Goal: Find contact information: Find contact information

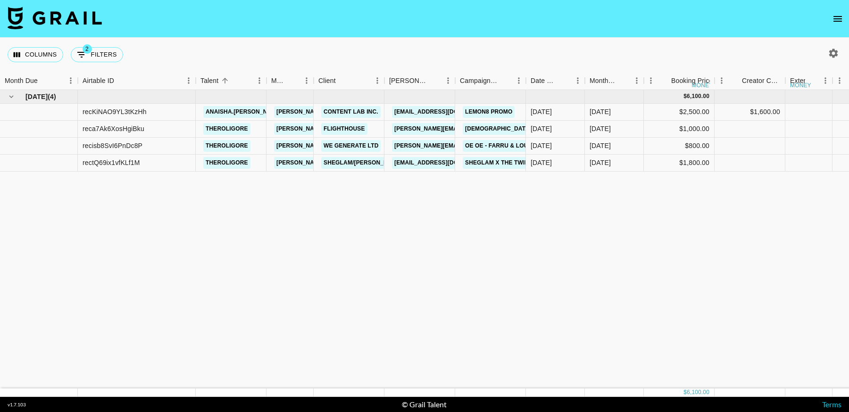
click at [834, 21] on icon "open drawer" at bounding box center [837, 19] width 8 height 6
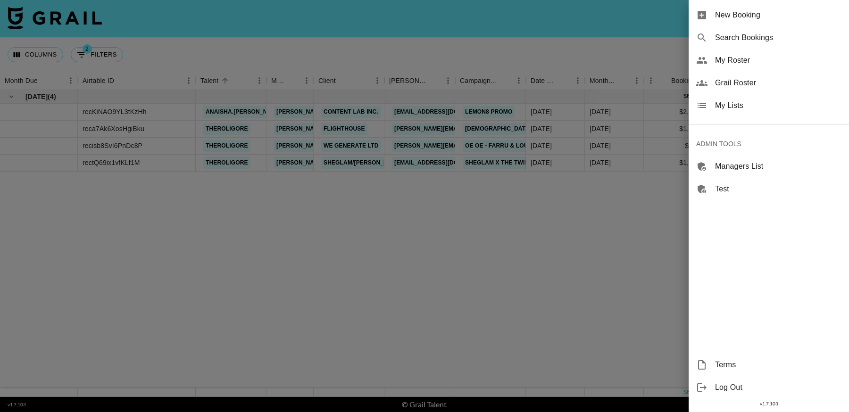
click at [727, 106] on span "My Lists" at bounding box center [778, 105] width 126 height 11
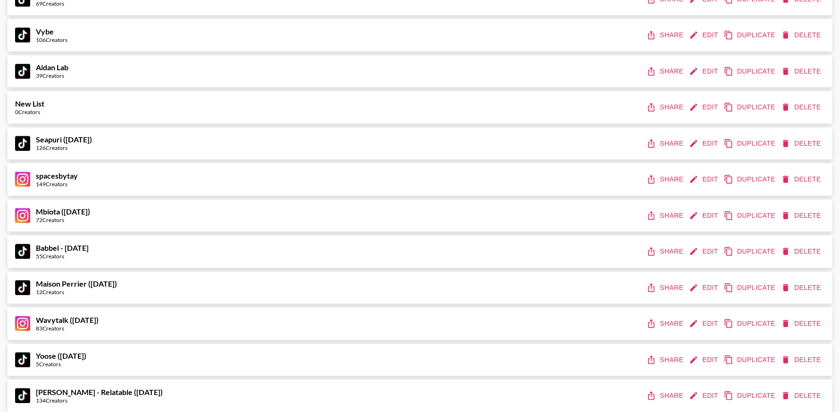
scroll to position [5835, 0]
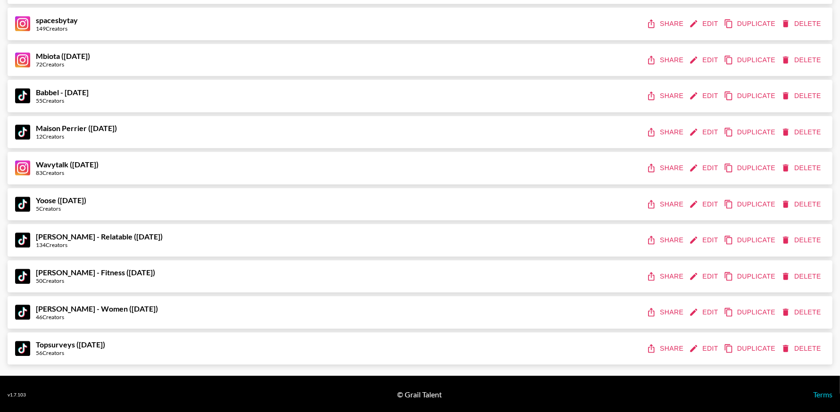
click at [667, 238] on button "Share" at bounding box center [665, 239] width 42 height 17
click at [662, 270] on button "Share" at bounding box center [665, 276] width 42 height 17
click at [667, 309] on button "Share" at bounding box center [665, 312] width 42 height 17
click at [669, 312] on button "Share" at bounding box center [665, 312] width 42 height 17
click at [655, 275] on icon "share" at bounding box center [650, 276] width 9 height 9
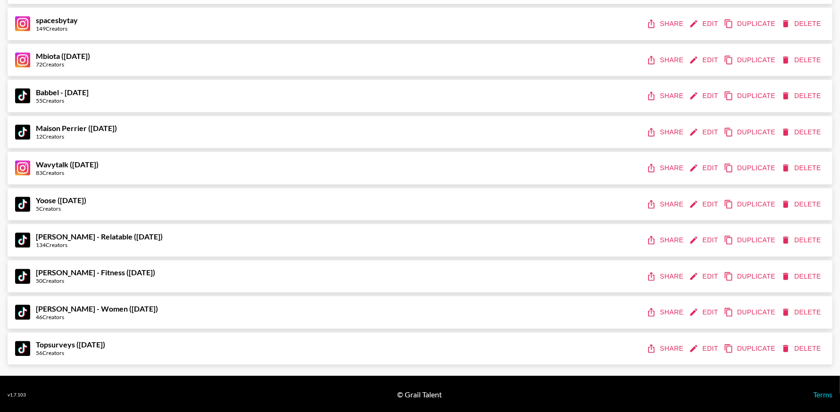
click at [661, 239] on button "Share" at bounding box center [665, 239] width 42 height 17
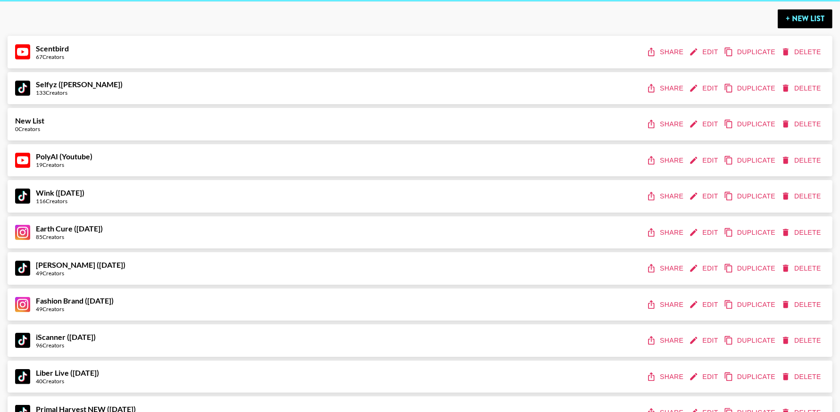
scroll to position [0, 0]
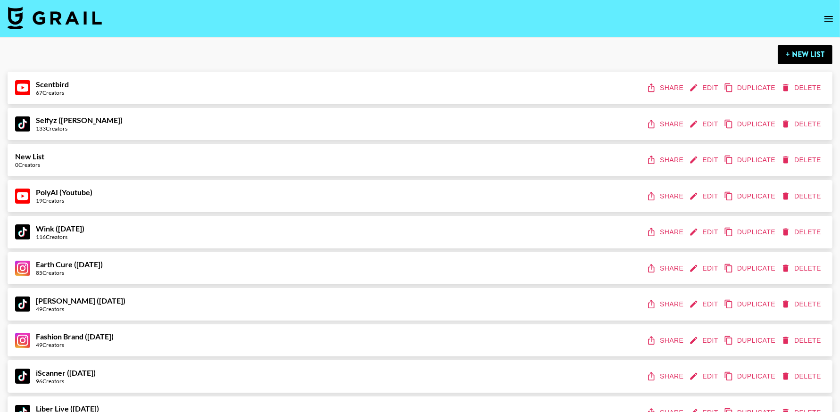
click at [825, 20] on icon "open drawer" at bounding box center [828, 18] width 11 height 11
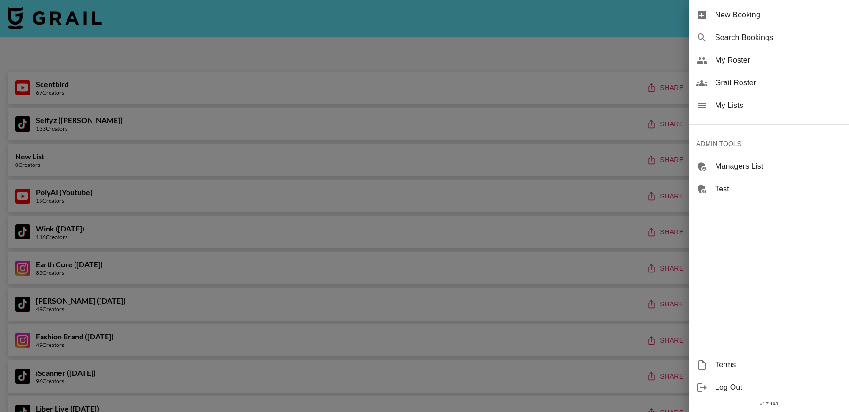
click at [743, 87] on span "Grail Roster" at bounding box center [778, 82] width 126 height 11
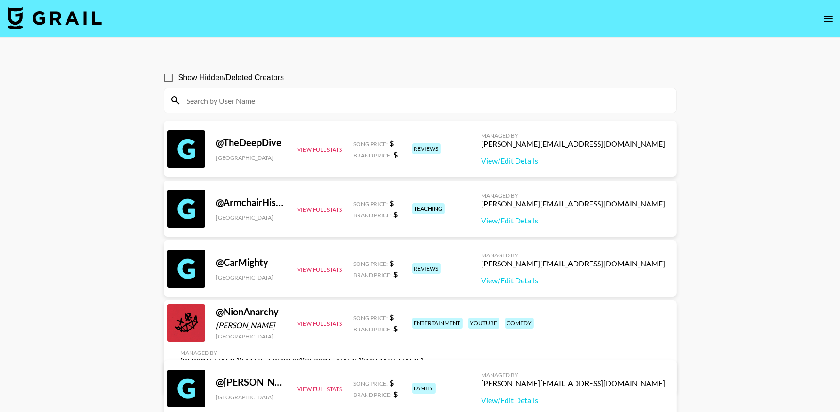
click at [295, 97] on input at bounding box center [425, 100] width 489 height 15
click at [256, 100] on input at bounding box center [425, 100] width 489 height 15
click at [261, 99] on input at bounding box center [425, 100] width 489 height 15
click at [286, 101] on input at bounding box center [425, 100] width 489 height 15
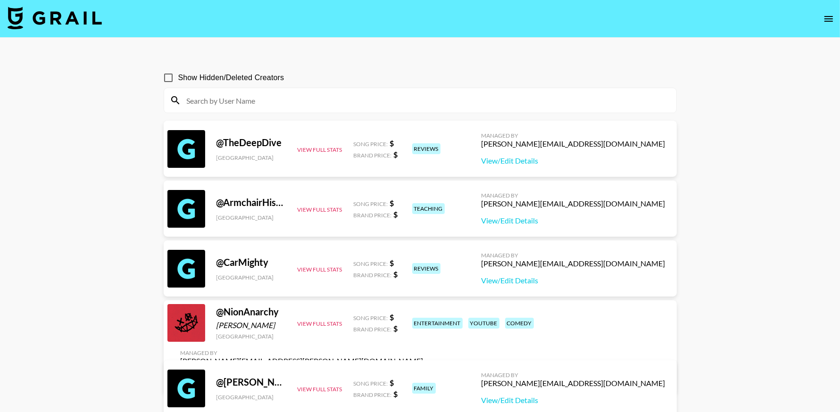
paste input "thereadtwinz"
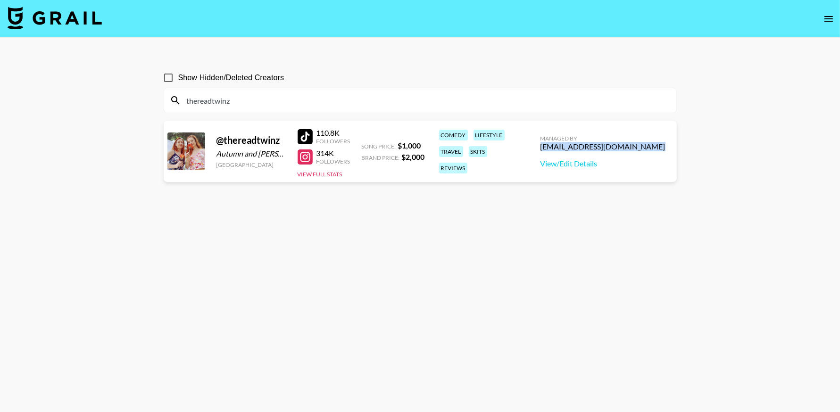
drag, startPoint x: 672, startPoint y: 149, endPoint x: 562, endPoint y: 148, distance: 109.9
click at [562, 148] on div "Managed By [EMAIL_ADDRESS][DOMAIN_NAME] View/Edit Details" at bounding box center [603, 151] width 140 height 49
copy div "[EMAIL_ADDRESS][DOMAIN_NAME]"
click at [269, 103] on input "thereadtwinz" at bounding box center [425, 100] width 489 height 15
click at [269, 102] on input "thereadtwinz" at bounding box center [425, 100] width 489 height 15
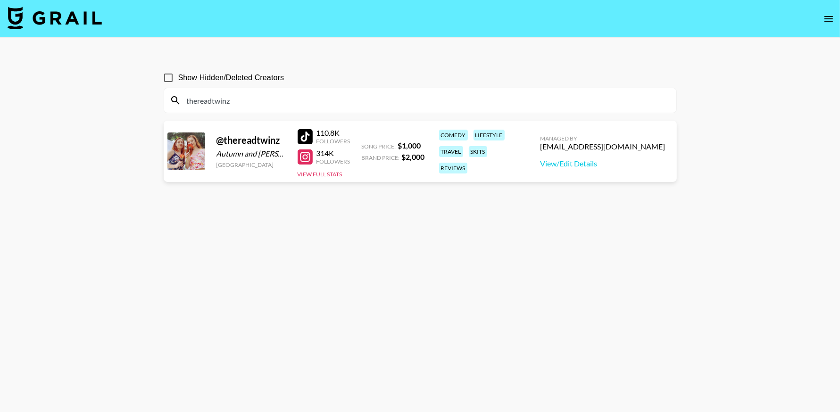
click at [269, 102] on input "thereadtwinz" at bounding box center [425, 100] width 489 height 15
paste input "[PERSON_NAME].alexandria_"
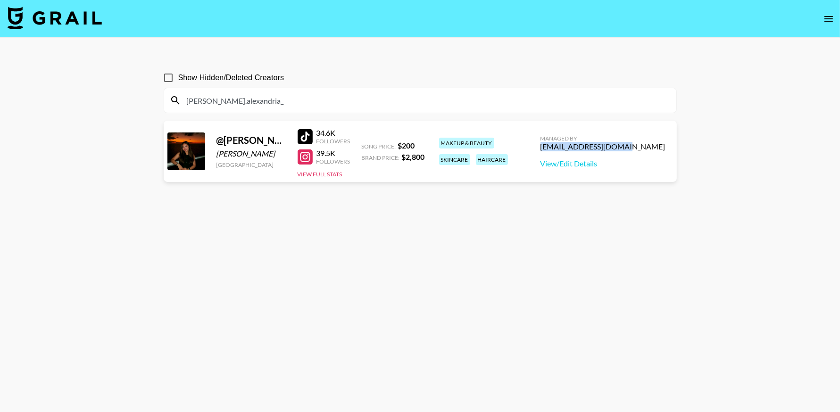
drag, startPoint x: 664, startPoint y: 147, endPoint x: 586, endPoint y: 148, distance: 78.3
click at [586, 148] on div "@ [PERSON_NAME].[PERSON_NAME] [GEOGRAPHIC_DATA] 34.6K Followers 39.5K Followers…" at bounding box center [420, 151] width 513 height 61
copy div "[EMAIL_ADDRESS][DOMAIN_NAME]"
click at [261, 103] on input "[PERSON_NAME].alexandria_" at bounding box center [425, 100] width 489 height 15
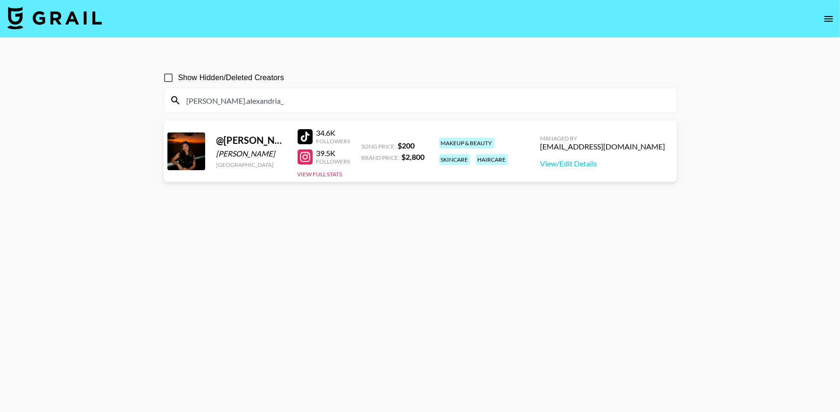
click at [261, 103] on input "[PERSON_NAME].alexandria_" at bounding box center [425, 100] width 489 height 15
paste input "itstayloranne_"
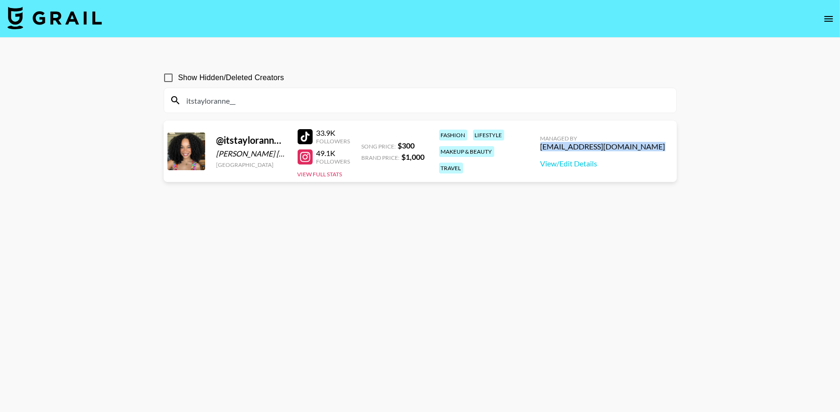
drag, startPoint x: 668, startPoint y: 149, endPoint x: 564, endPoint y: 147, distance: 103.7
click at [564, 147] on div "Managed By [EMAIL_ADDRESS][DOMAIN_NAME] View/Edit Details" at bounding box center [603, 151] width 140 height 49
copy div "[EMAIL_ADDRESS][DOMAIN_NAME]"
click at [289, 100] on input "itstayloranne__" at bounding box center [425, 100] width 489 height 15
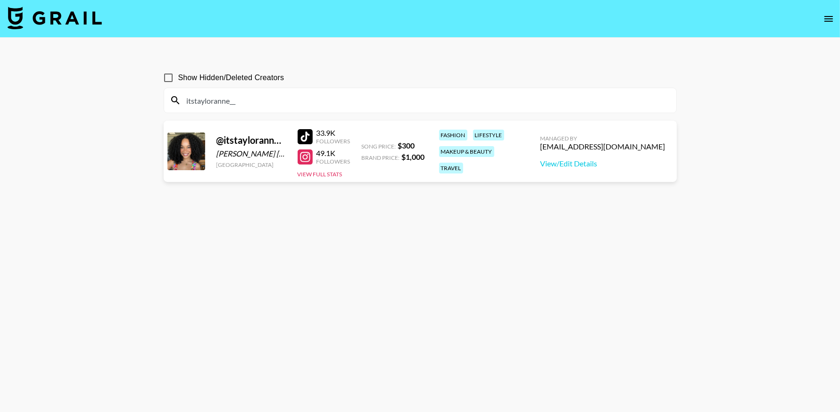
click at [288, 100] on input "itstayloranne__" at bounding box center [425, 100] width 489 height 15
paste input "ginabellacardinale"
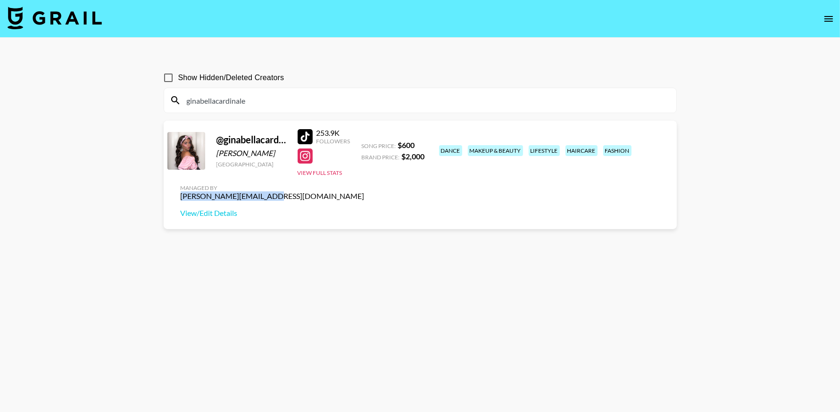
drag, startPoint x: 667, startPoint y: 144, endPoint x: 578, endPoint y: 149, distance: 89.7
click at [372, 177] on div "Managed By [PERSON_NAME][EMAIL_ADDRESS][DOMAIN_NAME] View/Edit Details" at bounding box center [272, 201] width 199 height 49
copy div "[PERSON_NAME][EMAIL_ADDRESS][DOMAIN_NAME]"
click at [268, 99] on input "ginabellacardinale" at bounding box center [425, 100] width 489 height 15
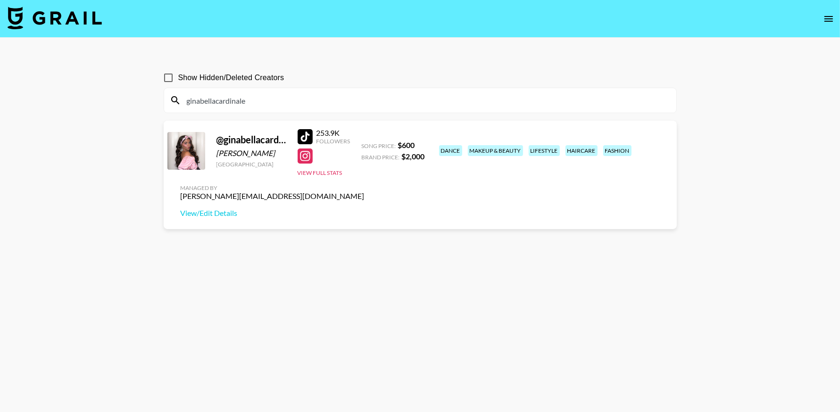
click at [268, 99] on input "ginabellacardinale" at bounding box center [425, 100] width 489 height 15
paste input "thegorgeousdoll"
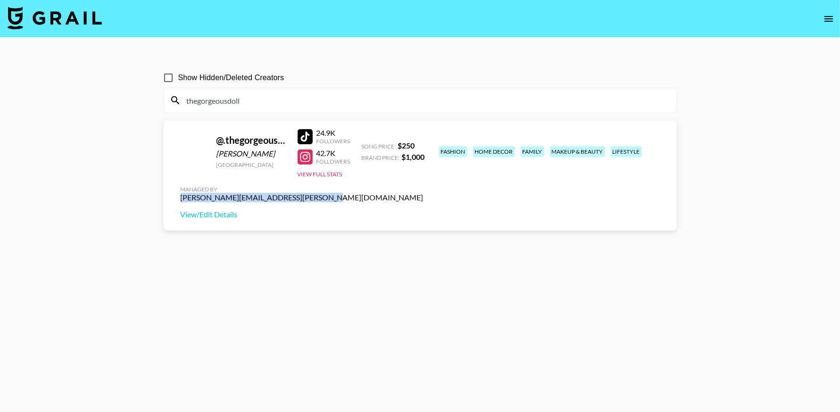
drag, startPoint x: 667, startPoint y: 153, endPoint x: 535, endPoint y: 157, distance: 132.0
click at [431, 178] on div "Managed By [PERSON_NAME][EMAIL_ADDRESS][PERSON_NAME][DOMAIN_NAME] View/Edit Det…" at bounding box center [302, 202] width 258 height 49
copy div "[PERSON_NAME][EMAIL_ADDRESS][PERSON_NAME][DOMAIN_NAME]"
click at [267, 99] on input "thegorgeousdoll" at bounding box center [425, 100] width 489 height 15
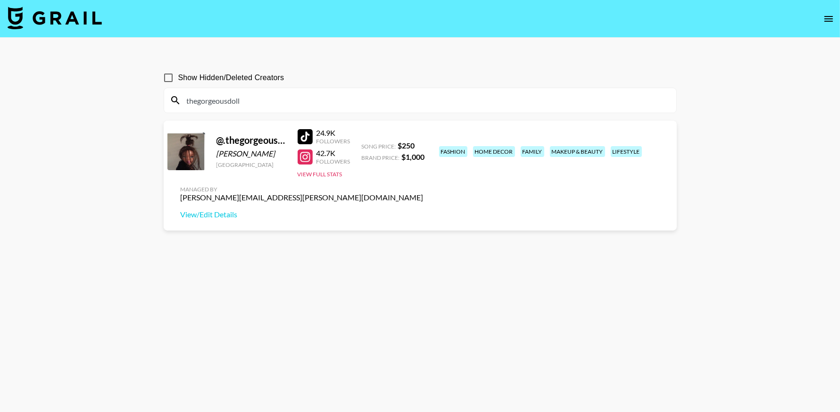
click at [267, 99] on input "thegorgeousdoll" at bounding box center [425, 100] width 489 height 15
paste input "[DOMAIN_NAME]"
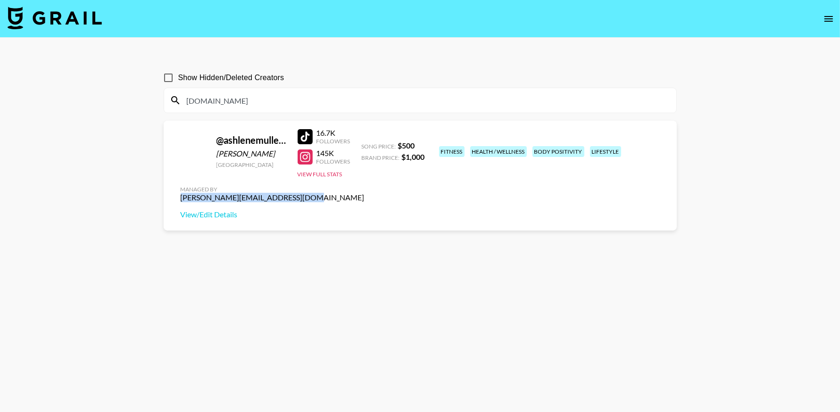
drag, startPoint x: 668, startPoint y: 146, endPoint x: 541, endPoint y: 146, distance: 126.4
click at [541, 146] on div "@ ashlenemullens [PERSON_NAME] [GEOGRAPHIC_DATA] 16.7K Followers 145K Followers…" at bounding box center [420, 176] width 513 height 110
copy div "[PERSON_NAME][EMAIL_ADDRESS][DOMAIN_NAME]"
click at [288, 97] on input "[DOMAIN_NAME]" at bounding box center [425, 100] width 489 height 15
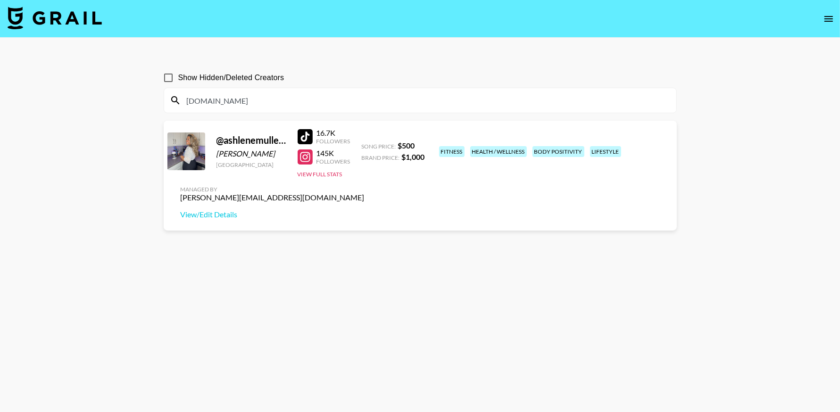
click at [288, 97] on input "[DOMAIN_NAME]" at bounding box center [425, 100] width 489 height 15
paste input "biancca.carolina"
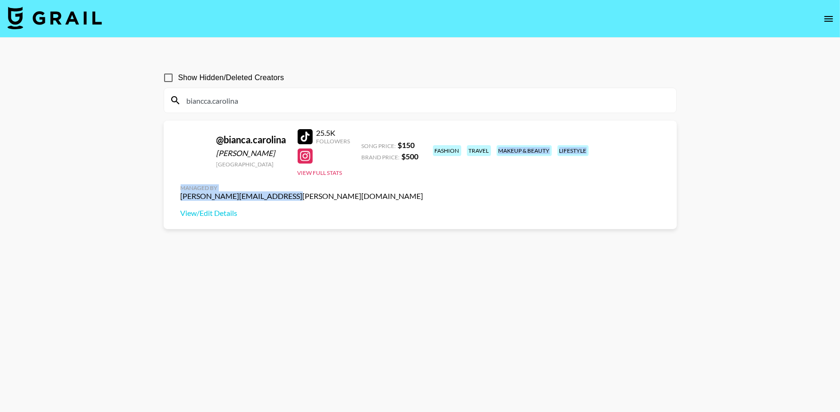
drag, startPoint x: 665, startPoint y: 146, endPoint x: 554, endPoint y: 149, distance: 110.8
click at [555, 149] on div "@ bianca.[PERSON_NAME] [GEOGRAPHIC_DATA] 25.5K Followers View Full Stats Song P…" at bounding box center [420, 175] width 513 height 108
drag, startPoint x: 642, startPoint y: 135, endPoint x: 661, endPoint y: 141, distance: 20.0
click at [423, 184] on div "Managed By" at bounding box center [302, 187] width 243 height 7
drag, startPoint x: 640, startPoint y: 147, endPoint x: 567, endPoint y: 147, distance: 72.6
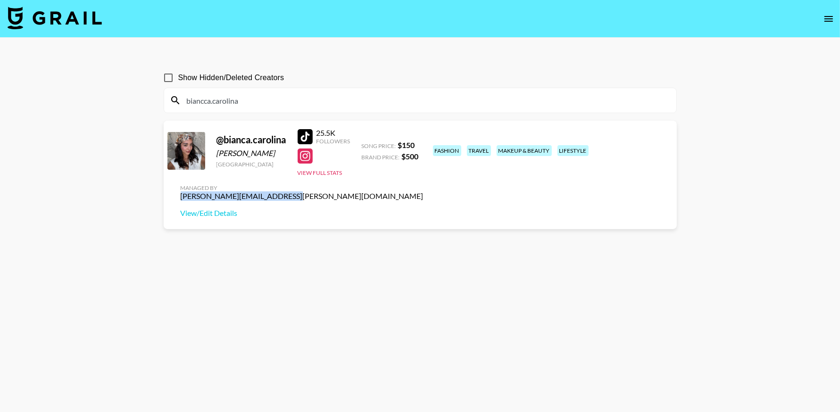
click at [431, 177] on div "Managed By [PERSON_NAME][EMAIL_ADDRESS][PERSON_NAME][DOMAIN_NAME] View/Edit Det…" at bounding box center [302, 201] width 258 height 49
copy div "[PERSON_NAME][EMAIL_ADDRESS][PERSON_NAME][DOMAIN_NAME]"
click at [266, 95] on input "biancca.carolina" at bounding box center [425, 100] width 489 height 15
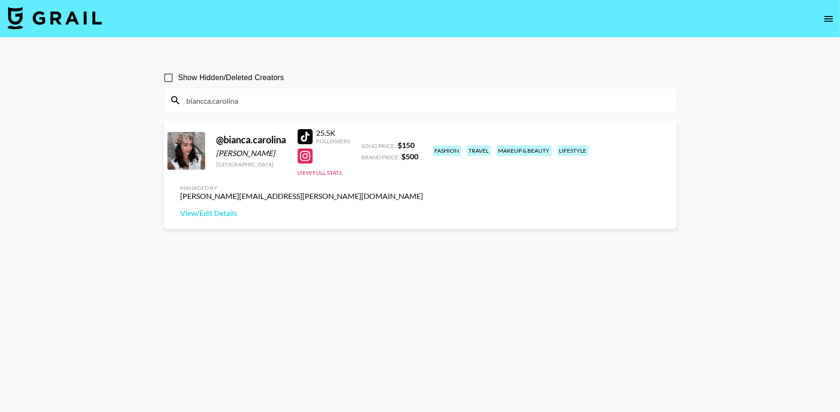
paste input "sophiepecor"
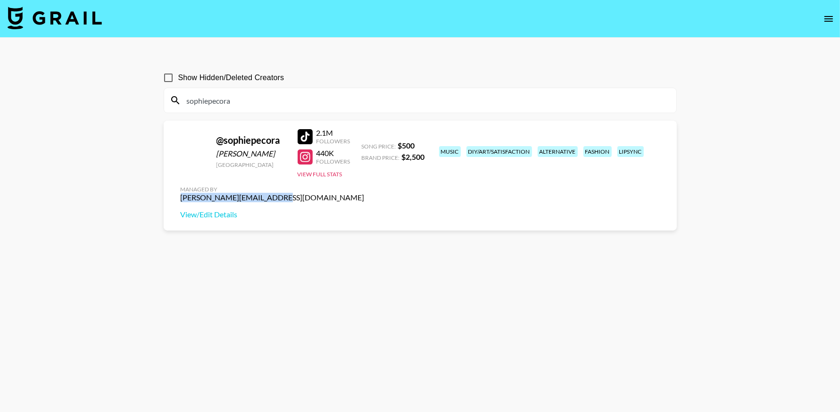
drag, startPoint x: 668, startPoint y: 148, endPoint x: 569, endPoint y: 148, distance: 99.0
click at [569, 148] on div "@ sophiepecora [PERSON_NAME] [GEOGRAPHIC_DATA] 2.1M Followers 440K Followers Vi…" at bounding box center [420, 176] width 513 height 110
copy div "[PERSON_NAME][EMAIL_ADDRESS][DOMAIN_NAME]"
click at [321, 95] on input "sophiepecora" at bounding box center [425, 100] width 489 height 15
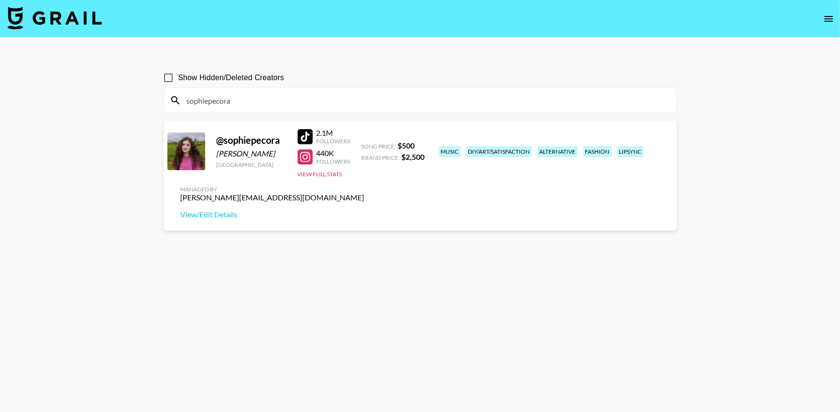
click at [321, 95] on input "sophiepecora" at bounding box center [425, 100] width 489 height 15
paste input "manihamali"
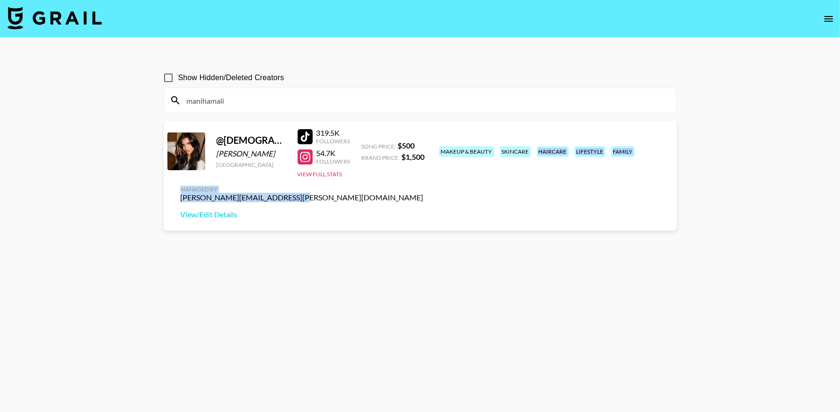
drag, startPoint x: 669, startPoint y: 148, endPoint x: 546, endPoint y: 147, distance: 123.1
click at [546, 147] on div "@ manihamalikkk [PERSON_NAME] [GEOGRAPHIC_DATA] 319.5K Followers 54.7K Follower…" at bounding box center [420, 176] width 513 height 110
click at [431, 178] on div "Managed By [PERSON_NAME][EMAIL_ADDRESS][PERSON_NAME][DOMAIN_NAME] View/Edit Det…" at bounding box center [302, 202] width 258 height 49
copy div "[PERSON_NAME][EMAIL_ADDRESS][PERSON_NAME][DOMAIN_NAME]"
click at [305, 106] on input "manihamali" at bounding box center [425, 100] width 489 height 15
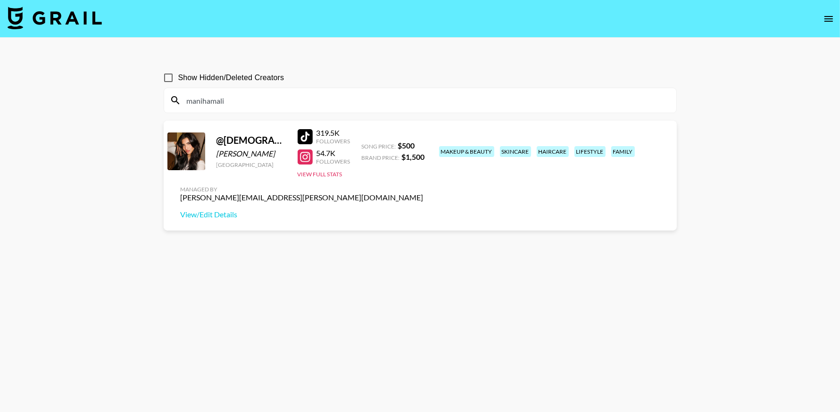
click at [305, 107] on input "manihamali" at bounding box center [425, 100] width 489 height 15
paste input "_michaelabeck"
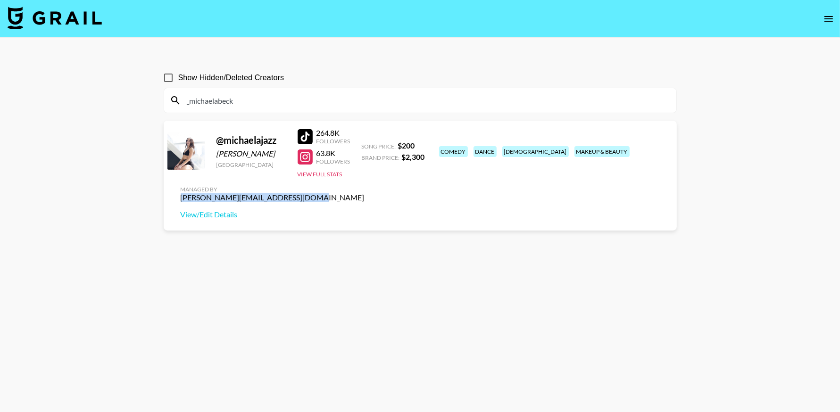
drag, startPoint x: 660, startPoint y: 147, endPoint x: 545, endPoint y: 147, distance: 115.0
click at [545, 147] on div "@ michaelajazz [PERSON_NAME] [GEOGRAPHIC_DATA] 264.8K Followers 63.8K Followers…" at bounding box center [420, 176] width 513 height 110
copy div "[PERSON_NAME][EMAIL_ADDRESS][DOMAIN_NAME]"
click at [261, 103] on input "_michaelabeck" at bounding box center [425, 100] width 489 height 15
click at [262, 103] on input "_michaelabeck" at bounding box center [425, 100] width 489 height 15
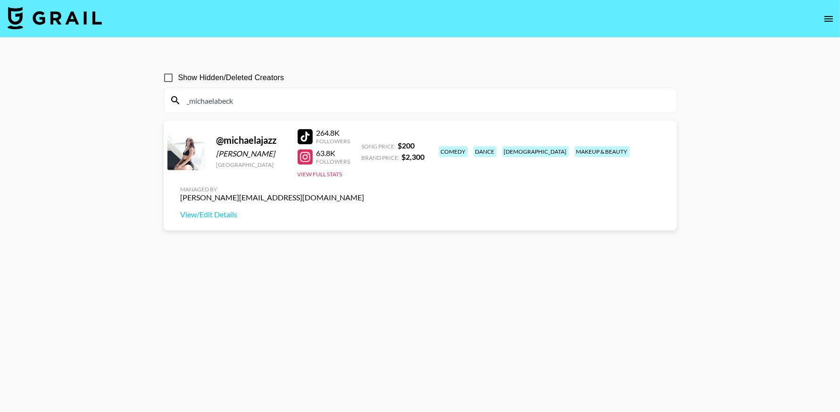
click at [262, 103] on input "_michaelabeck" at bounding box center [425, 100] width 489 height 15
paste input "its_niyahs"
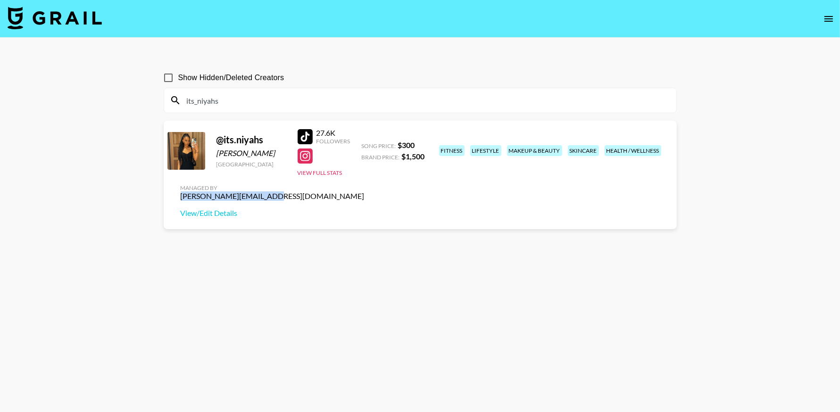
drag, startPoint x: 671, startPoint y: 146, endPoint x: 579, endPoint y: 148, distance: 92.0
click at [372, 177] on div "Managed By [PERSON_NAME][EMAIL_ADDRESS][DOMAIN_NAME] View/Edit Details" at bounding box center [272, 201] width 199 height 49
click at [219, 95] on input "its_niyahs" at bounding box center [425, 100] width 489 height 15
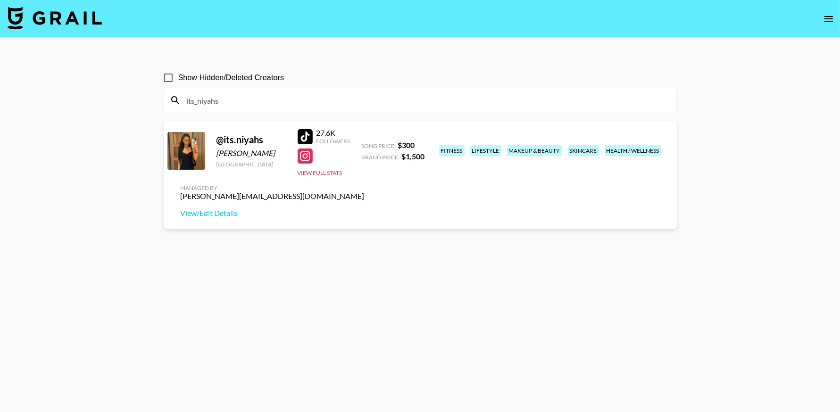
paste input "[PERSON_NAME].sepanic"
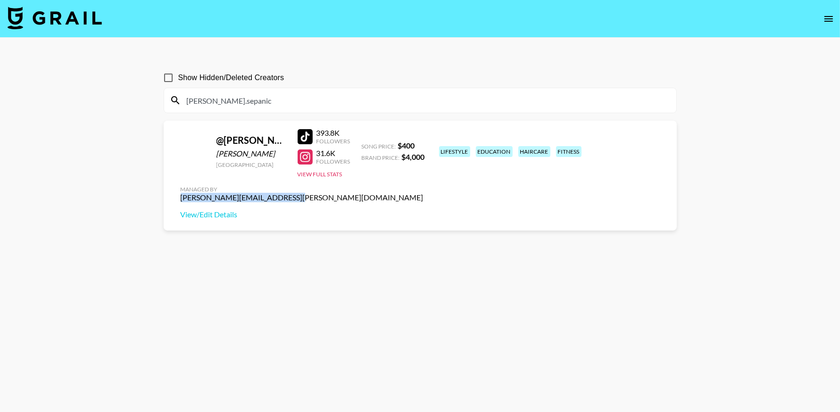
drag, startPoint x: 667, startPoint y: 147, endPoint x: 565, endPoint y: 154, distance: 102.1
click at [431, 178] on div "Managed By [PERSON_NAME][EMAIL_ADDRESS][PERSON_NAME][DOMAIN_NAME] View/Edit Det…" at bounding box center [302, 202] width 258 height 49
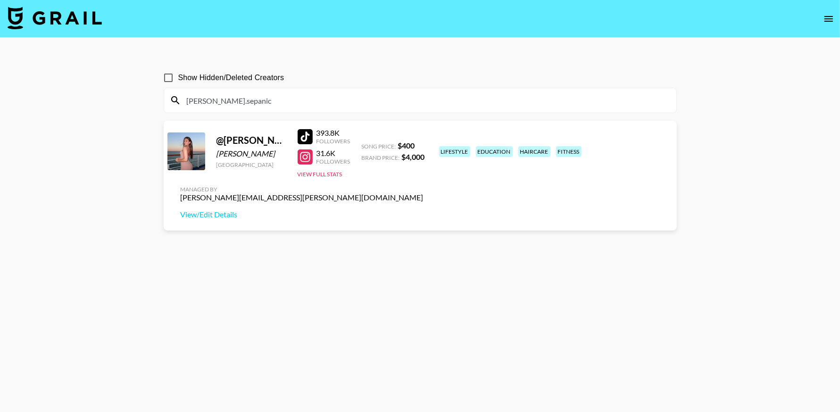
click at [268, 95] on input "[PERSON_NAME].sepanic" at bounding box center [425, 100] width 489 height 15
paste input "emerychip"
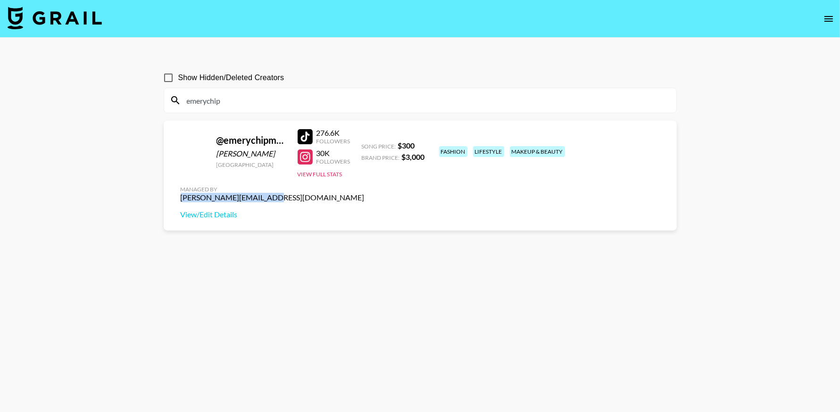
drag, startPoint x: 668, startPoint y: 146, endPoint x: 577, endPoint y: 147, distance: 91.5
click at [372, 178] on div "Managed By [PERSON_NAME][EMAIL_ADDRESS][DOMAIN_NAME] View/Edit Details" at bounding box center [272, 202] width 199 height 49
click at [239, 103] on input "emerychip" at bounding box center [425, 100] width 489 height 15
paste input "skinnygirlymillionaire"
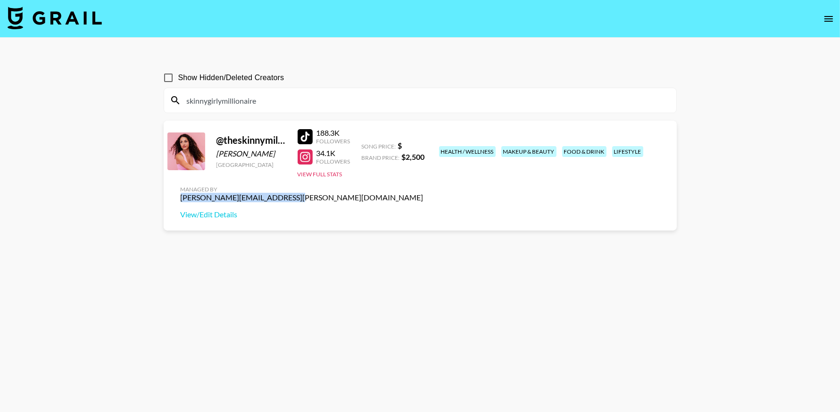
drag, startPoint x: 668, startPoint y: 145, endPoint x: 557, endPoint y: 145, distance: 110.8
click at [557, 145] on div "@ theskinnymillionaire [PERSON_NAME] [GEOGRAPHIC_DATA] 188.3K Followers 34.1K F…" at bounding box center [420, 176] width 513 height 110
click at [347, 100] on input "skinnygirlymillionaire" at bounding box center [425, 100] width 489 height 15
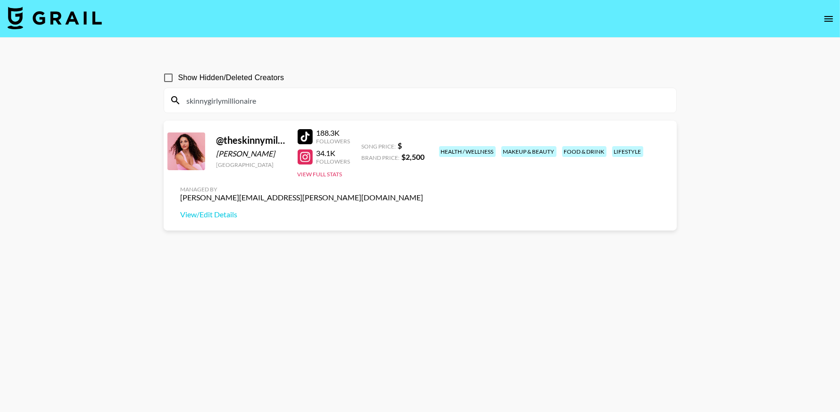
paste input "peakmilll"
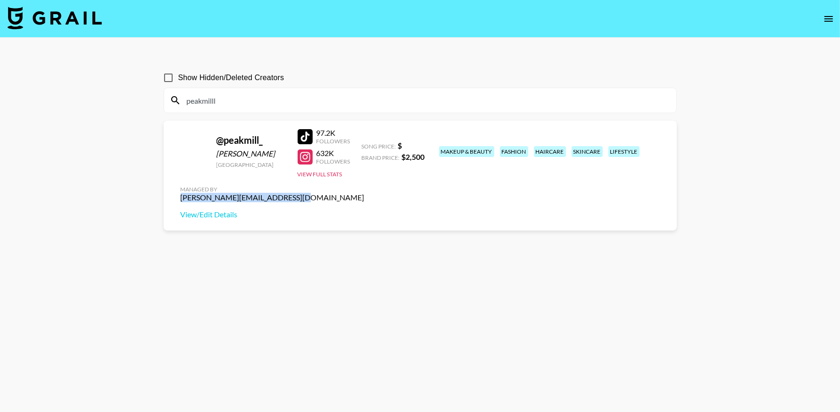
drag, startPoint x: 670, startPoint y: 148, endPoint x: 556, endPoint y: 148, distance: 114.6
click at [372, 178] on div "Managed By [PERSON_NAME][EMAIL_ADDRESS][DOMAIN_NAME] View/Edit Details" at bounding box center [272, 202] width 199 height 49
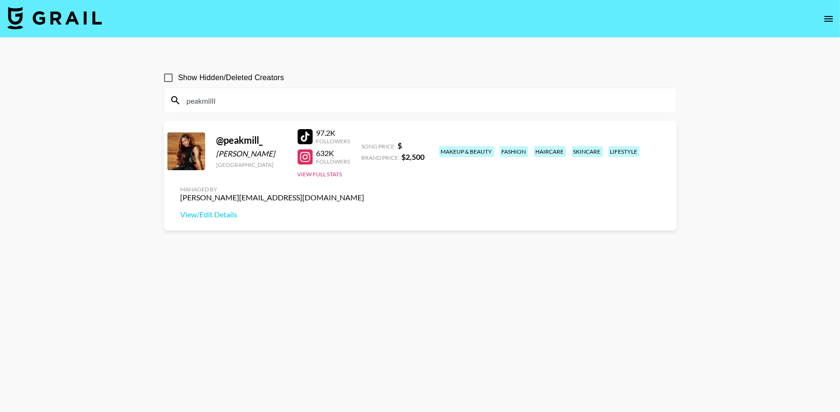
click at [257, 104] on input "peakmilll" at bounding box center [425, 100] width 489 height 15
paste input "matayasweeting"
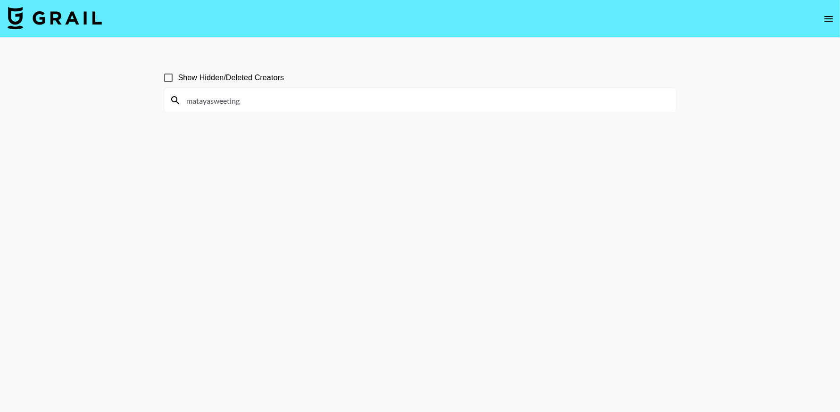
click at [186, 99] on input "matayasweeting" at bounding box center [425, 100] width 489 height 15
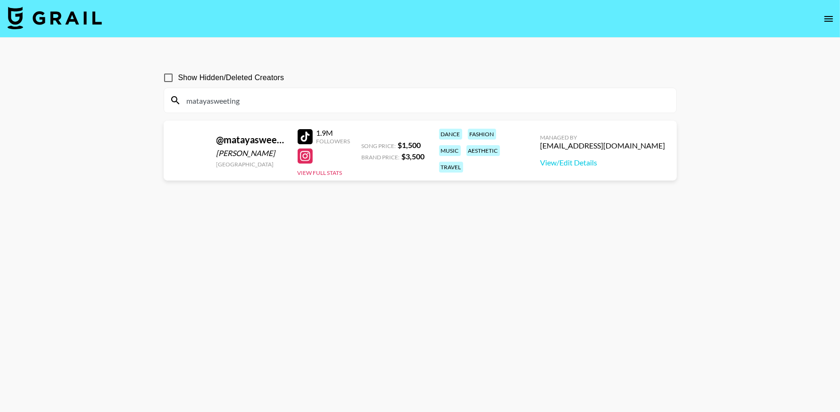
type input "matayasweeting"
drag, startPoint x: 614, startPoint y: 149, endPoint x: 598, endPoint y: 148, distance: 16.6
click at [598, 148] on div "Managed By [EMAIL_ADDRESS][DOMAIN_NAME] View/Edit Details" at bounding box center [603, 150] width 140 height 49
